Goal: Task Accomplishment & Management: Use online tool/utility

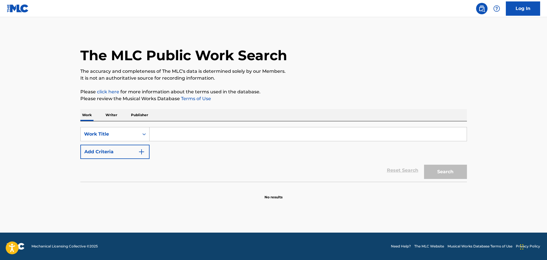
click at [169, 134] on input "Search Form" at bounding box center [308, 135] width 317 height 14
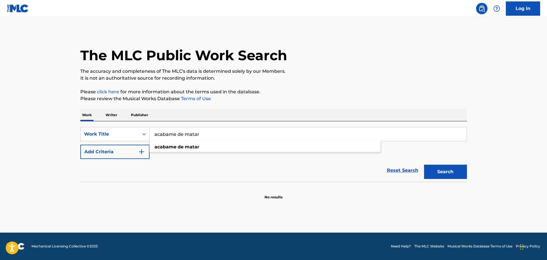
type input "acabame de matar"
click at [424, 165] on button "Search" at bounding box center [445, 172] width 43 height 14
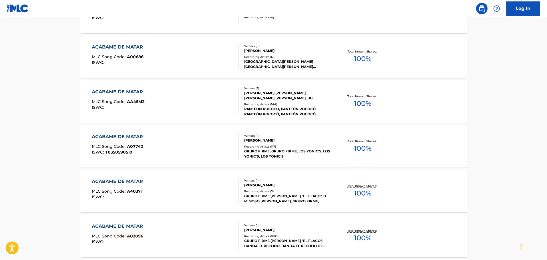
scroll to position [257, 0]
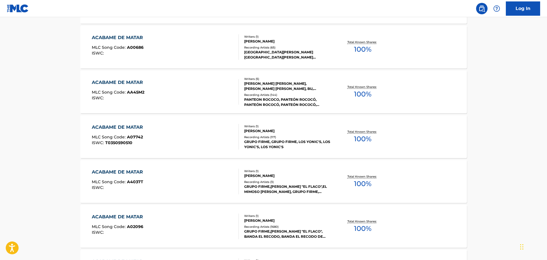
click at [153, 139] on div "ACABAME DE MATAR MLC Song Code : A07742 ISWC : T0350590510" at bounding box center [165, 137] width 147 height 26
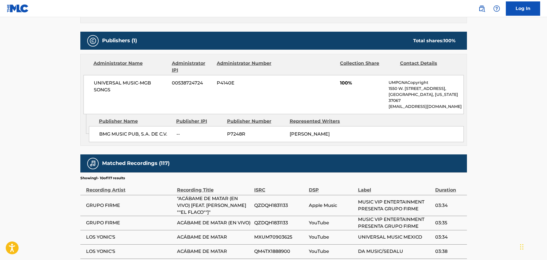
scroll to position [228, 0]
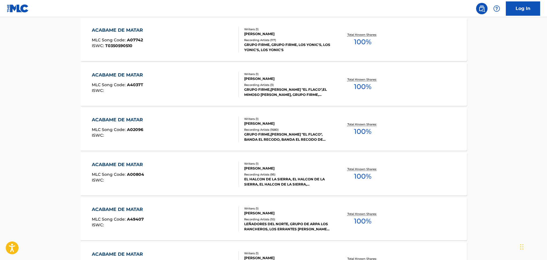
scroll to position [358, 0]
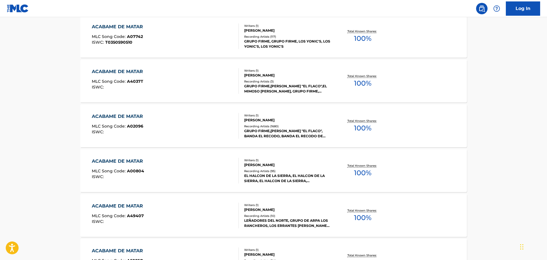
click at [132, 118] on div "ACABAME DE MATAR" at bounding box center [119, 116] width 54 height 7
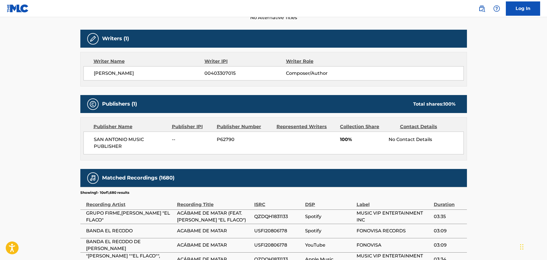
scroll to position [286, 0]
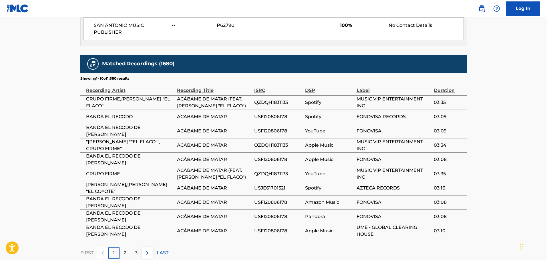
click at [127, 249] on div "2" at bounding box center [125, 253] width 11 height 11
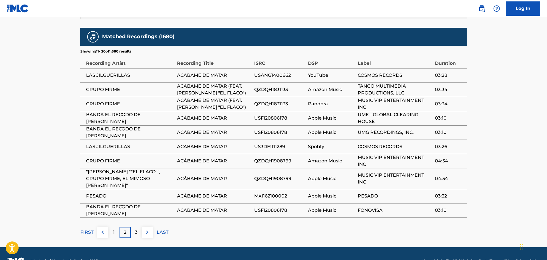
scroll to position [315, 0]
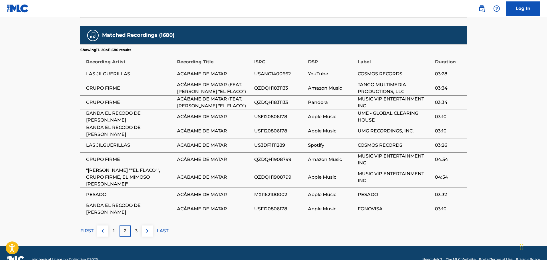
click at [131, 232] on div "3" at bounding box center [136, 231] width 11 height 11
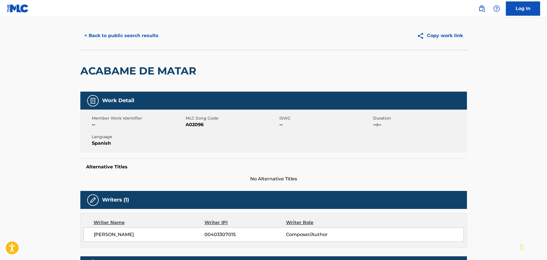
scroll to position [0, 0]
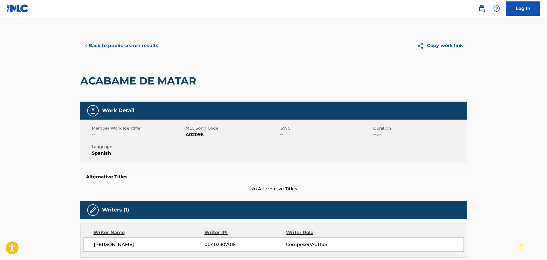
click at [106, 45] on button "< Back to public search results" at bounding box center [121, 46] width 82 height 14
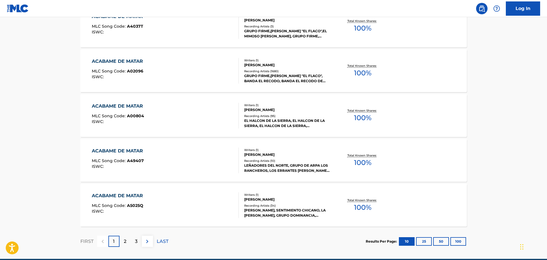
scroll to position [439, 0]
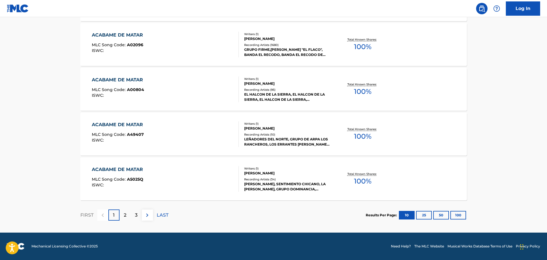
click at [137, 185] on div "ISWC :" at bounding box center [119, 185] width 54 height 4
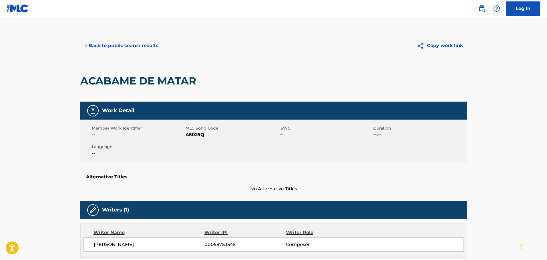
click at [116, 43] on button "< Back to public search results" at bounding box center [121, 46] width 82 height 14
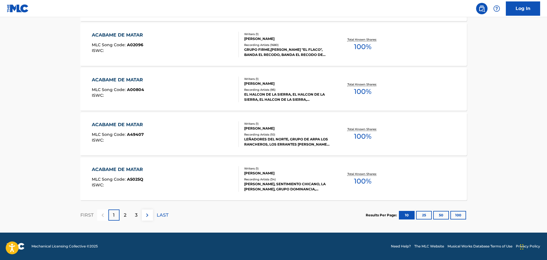
click at [126, 218] on p "2" at bounding box center [125, 215] width 3 height 7
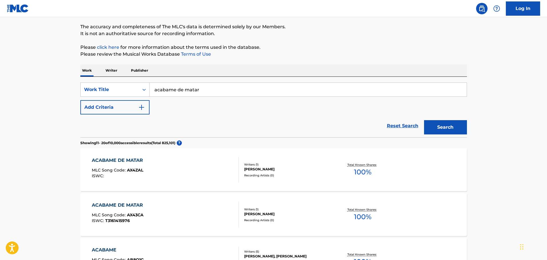
scroll to position [0, 0]
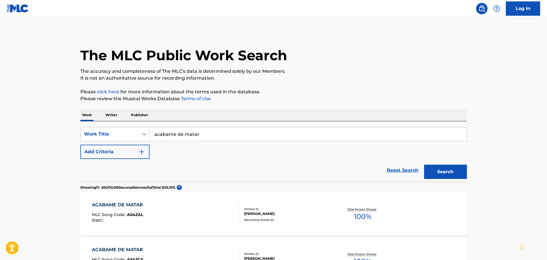
click at [20, 11] on img at bounding box center [18, 8] width 22 height 8
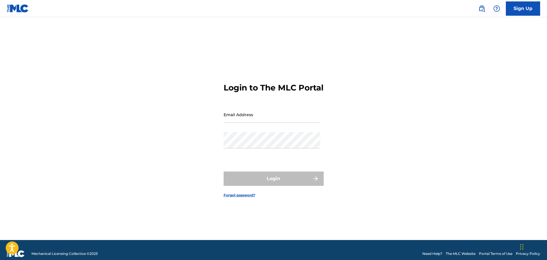
click at [248, 120] on input "Email Address" at bounding box center [272, 115] width 97 height 16
type input "[PERSON_NAME][EMAIL_ADDRESS][DOMAIN_NAME]"
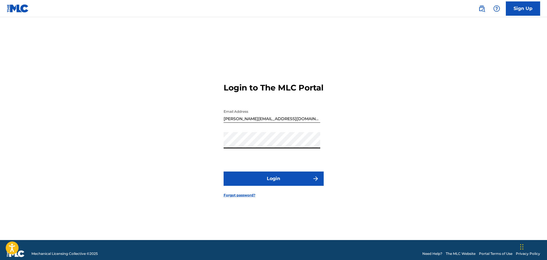
click at [239, 183] on button "Login" at bounding box center [274, 179] width 100 height 14
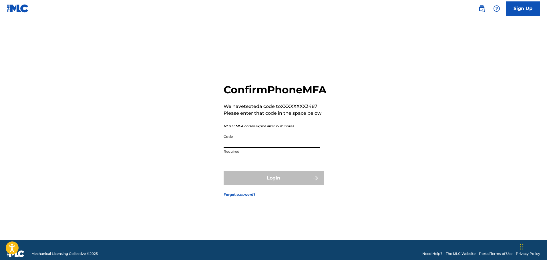
click at [243, 148] on input "Code" at bounding box center [272, 140] width 97 height 16
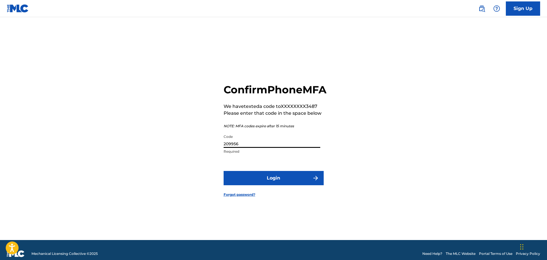
type input "209956"
click at [263, 179] on button "Login" at bounding box center [274, 178] width 100 height 14
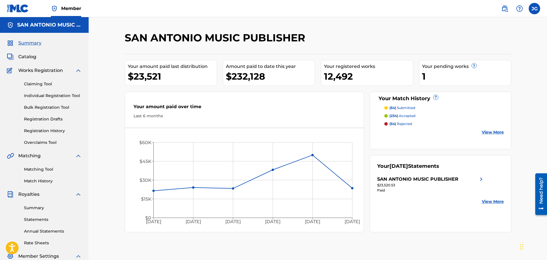
click at [29, 58] on span "Catalog" at bounding box center [27, 56] width 18 height 7
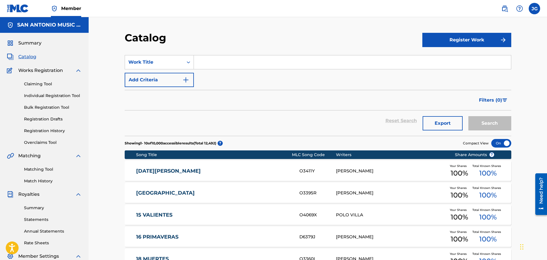
click at [223, 56] on input "Search Form" at bounding box center [352, 62] width 317 height 14
type input "acabame"
click at [51, 169] on link "Matching Tool" at bounding box center [53, 170] width 58 height 6
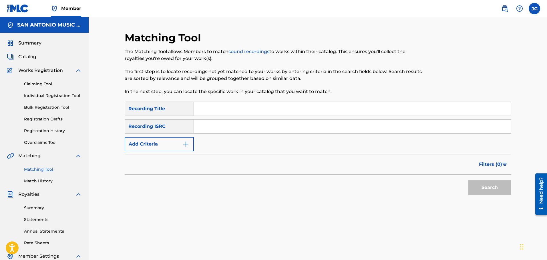
click at [216, 113] on input "Search Form" at bounding box center [352, 109] width 317 height 14
type input "ACABAME DE MATAR"
click at [489, 186] on button "Search" at bounding box center [489, 188] width 43 height 14
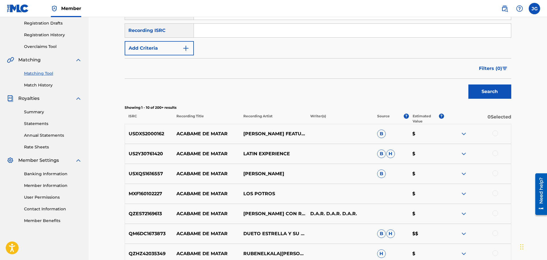
scroll to position [114, 0]
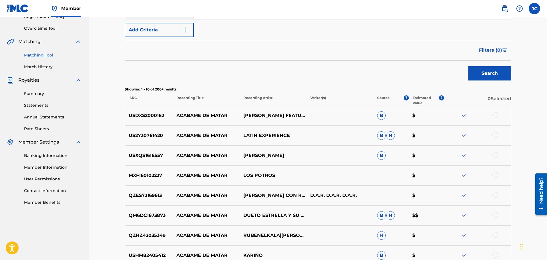
click at [494, 135] on div at bounding box center [495, 135] width 6 height 6
click at [496, 115] on div at bounding box center [495, 115] width 6 height 6
click at [495, 154] on div at bounding box center [495, 155] width 6 height 6
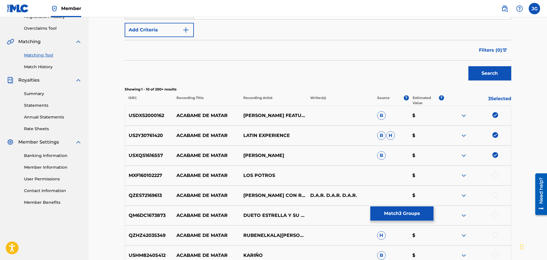
click at [497, 174] on div at bounding box center [495, 175] width 6 height 6
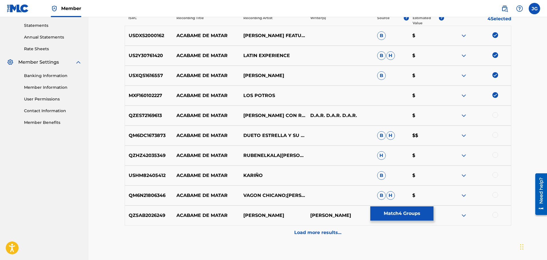
scroll to position [200, 0]
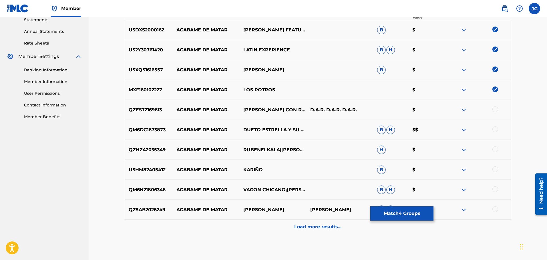
click at [497, 108] on div at bounding box center [495, 110] width 6 height 6
click at [496, 131] on div at bounding box center [495, 130] width 6 height 6
click at [498, 168] on div at bounding box center [495, 170] width 6 height 6
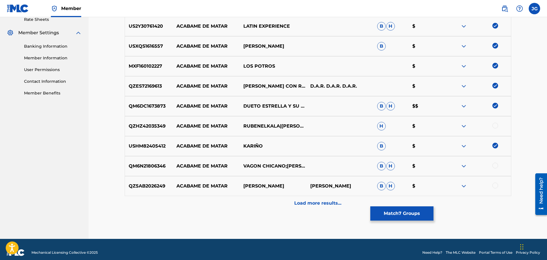
scroll to position [230, 0]
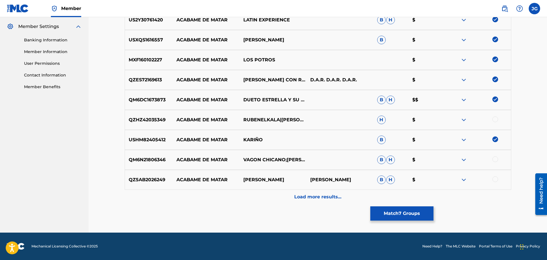
click at [494, 160] on div at bounding box center [495, 160] width 6 height 6
click at [495, 178] on div at bounding box center [495, 180] width 6 height 6
click at [496, 119] on div at bounding box center [495, 120] width 6 height 6
drag, startPoint x: 334, startPoint y: 200, endPoint x: 329, endPoint y: 200, distance: 4.9
click at [334, 200] on p "Load more results..." at bounding box center [317, 197] width 47 height 7
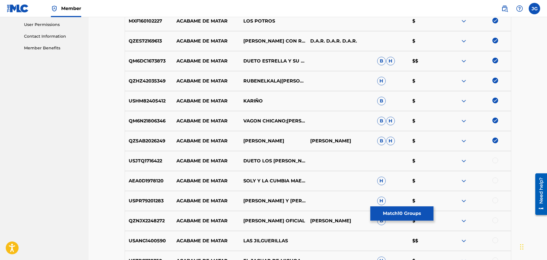
scroll to position [373, 0]
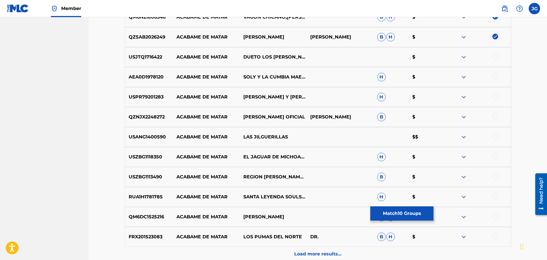
click at [495, 57] on div at bounding box center [495, 57] width 6 height 6
click at [495, 77] on div at bounding box center [495, 77] width 6 height 6
click at [496, 97] on div at bounding box center [495, 97] width 6 height 6
click at [496, 138] on div at bounding box center [495, 137] width 6 height 6
click at [496, 156] on div at bounding box center [495, 157] width 6 height 6
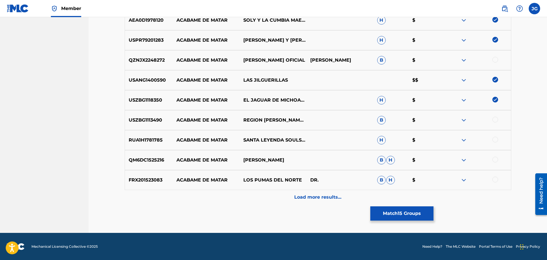
scroll to position [430, 0]
click at [496, 120] on div at bounding box center [495, 120] width 6 height 6
click at [496, 160] on div at bounding box center [495, 160] width 6 height 6
click at [497, 180] on div at bounding box center [495, 180] width 6 height 6
click at [326, 200] on p "Load more results..." at bounding box center [317, 197] width 47 height 7
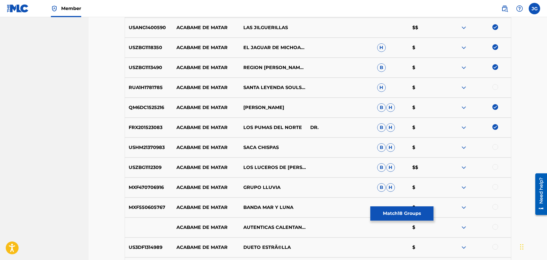
scroll to position [545, 0]
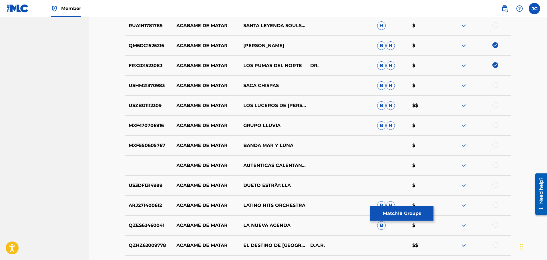
click at [497, 85] on div at bounding box center [495, 85] width 6 height 6
click at [498, 105] on div at bounding box center [477, 105] width 67 height 7
click at [496, 106] on div at bounding box center [495, 105] width 6 height 6
click at [497, 124] on div at bounding box center [495, 125] width 6 height 6
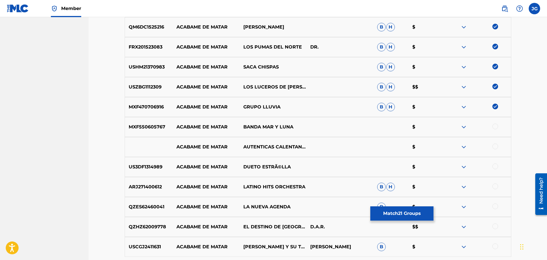
scroll to position [573, 0]
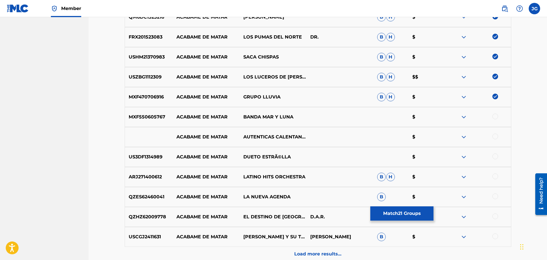
click at [496, 157] on div at bounding box center [495, 157] width 6 height 6
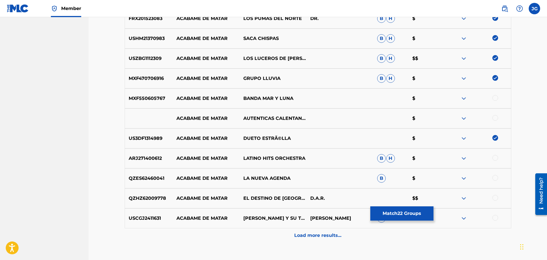
scroll to position [602, 0]
